Goal: Information Seeking & Learning: Learn about a topic

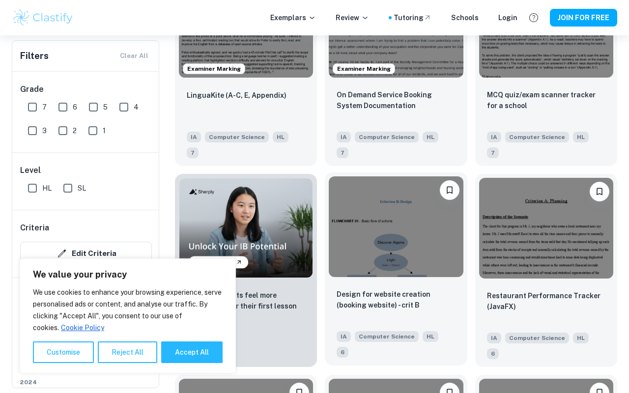
scroll to position [585, 0]
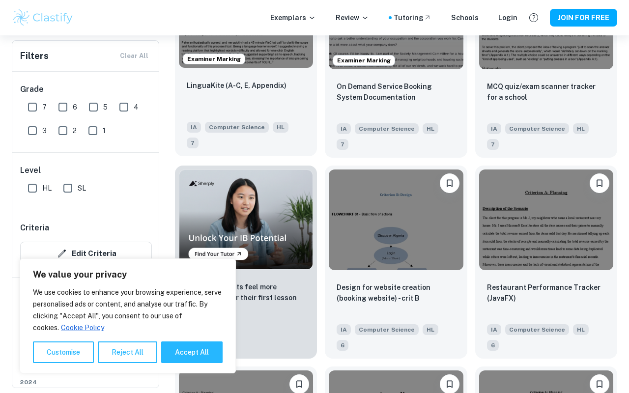
click at [303, 104] on div "LinguaKite (A-C, E, Appendix) IA Computer Science HL 7" at bounding box center [246, 114] width 142 height 85
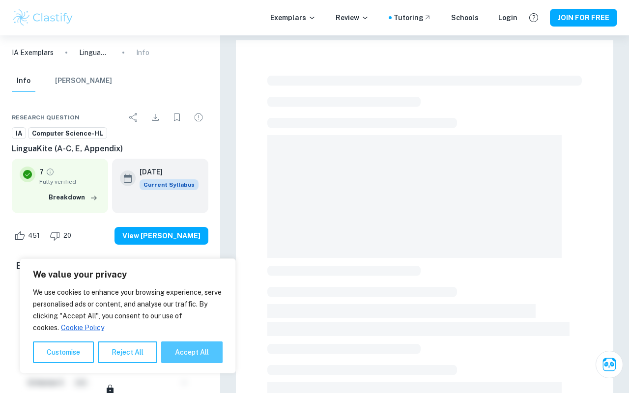
click at [192, 354] on button "Accept All" at bounding box center [191, 353] width 61 height 22
checkbox input "true"
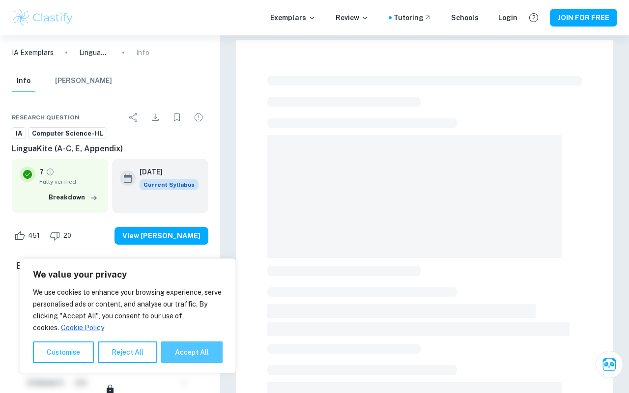
checkbox input "true"
